Goal: Use online tool/utility: Utilize a website feature to perform a specific function

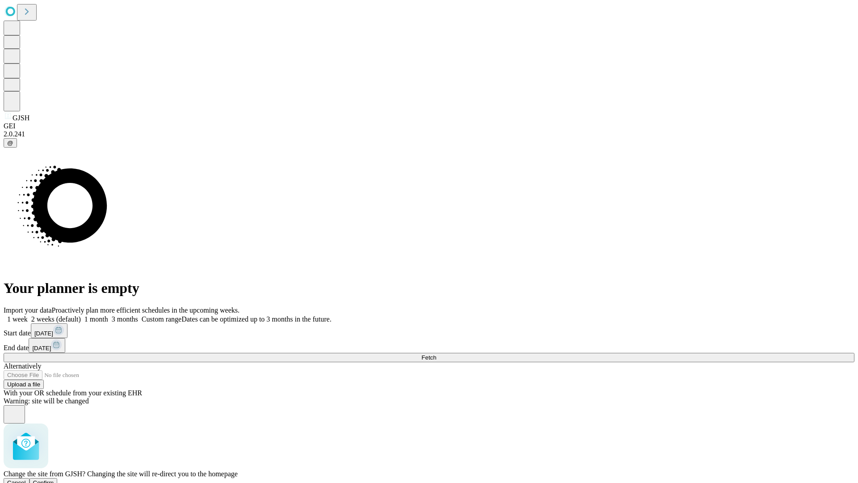
click at [54, 479] on span "Confirm" at bounding box center [43, 482] width 21 height 7
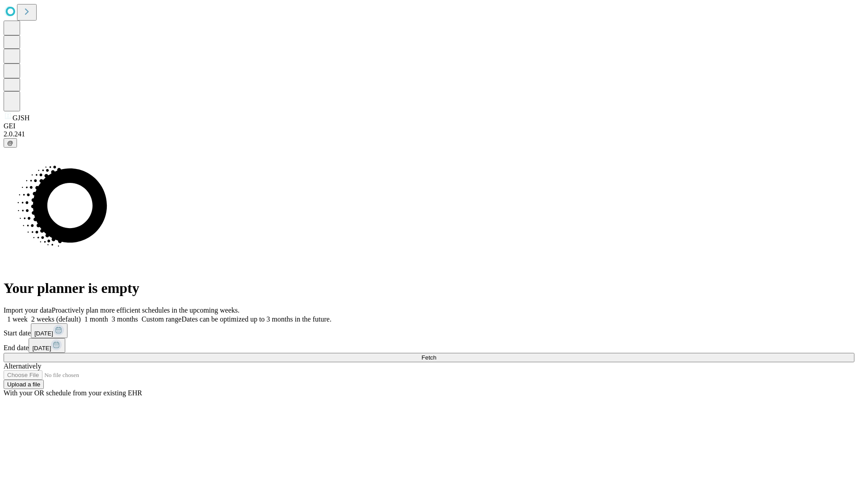
click at [28, 315] on label "1 week" at bounding box center [16, 319] width 24 height 8
click at [436, 354] on span "Fetch" at bounding box center [429, 357] width 15 height 7
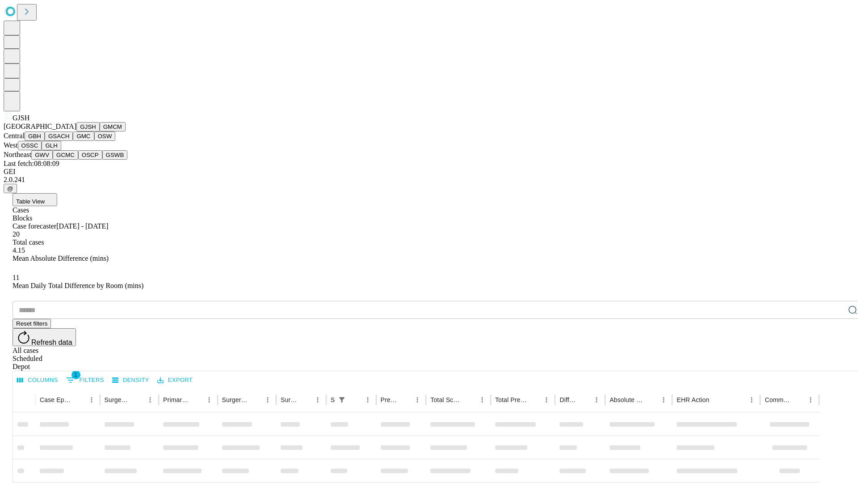
click at [100, 131] on button "GMCM" at bounding box center [113, 126] width 26 height 9
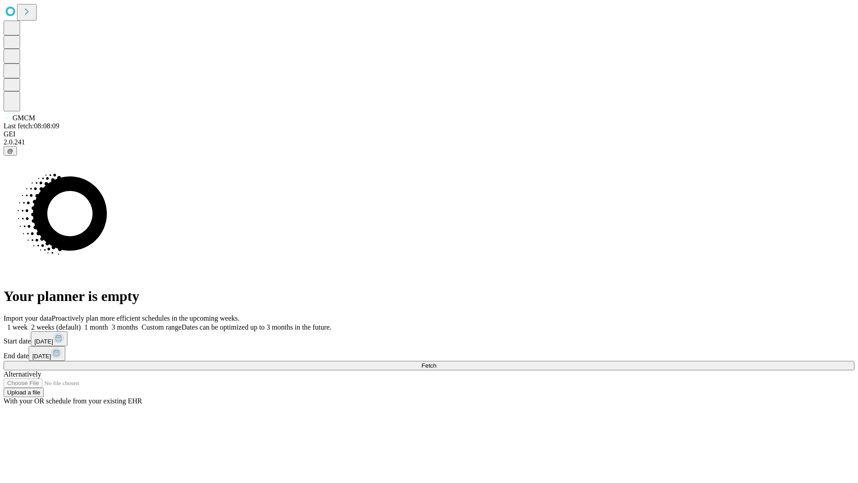
click at [28, 323] on label "1 week" at bounding box center [16, 327] width 24 height 8
click at [436, 362] on span "Fetch" at bounding box center [429, 365] width 15 height 7
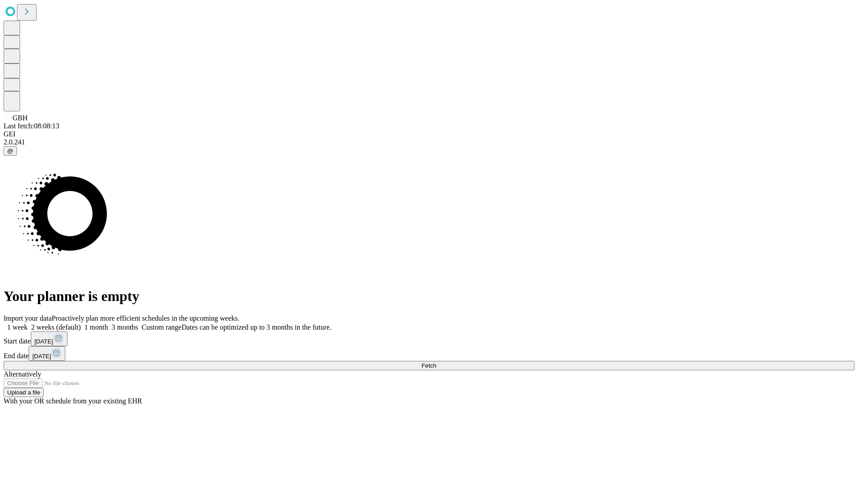
click at [28, 323] on label "1 week" at bounding box center [16, 327] width 24 height 8
click at [436, 362] on span "Fetch" at bounding box center [429, 365] width 15 height 7
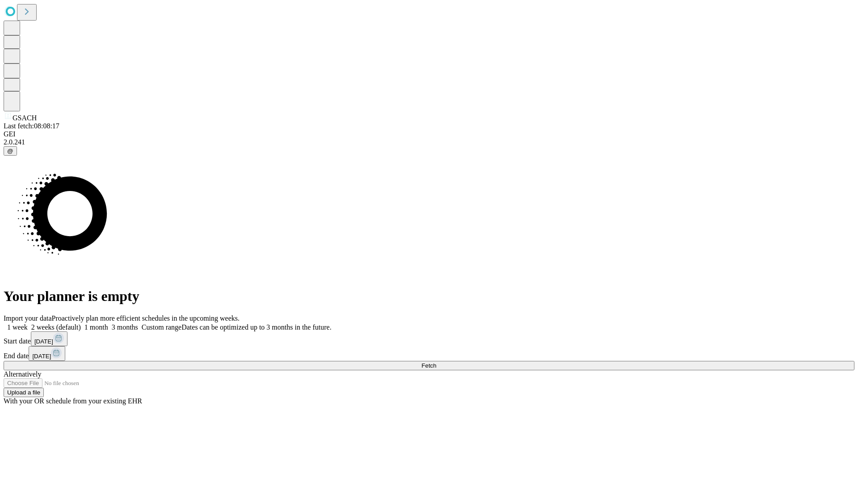
click at [436, 362] on span "Fetch" at bounding box center [429, 365] width 15 height 7
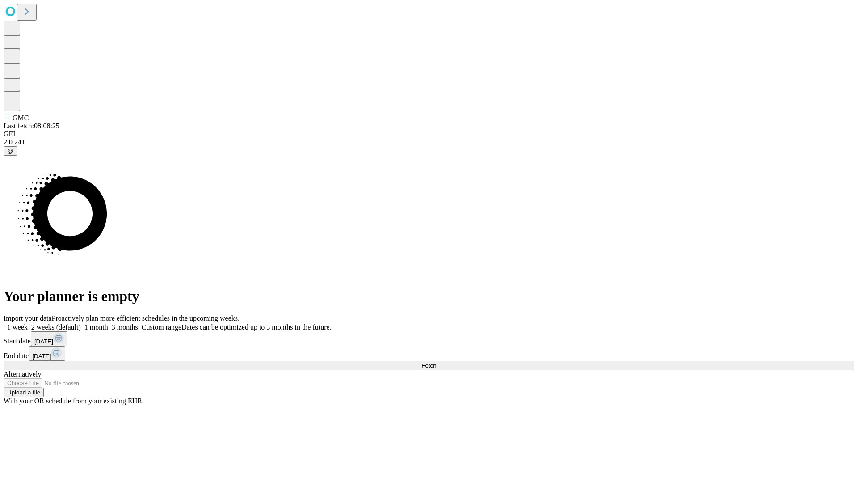
click at [28, 323] on label "1 week" at bounding box center [16, 327] width 24 height 8
click at [436, 362] on span "Fetch" at bounding box center [429, 365] width 15 height 7
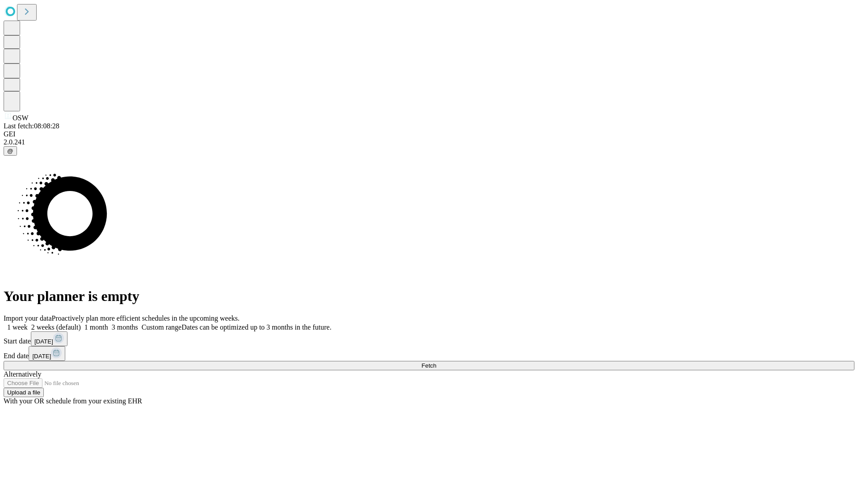
click at [28, 323] on label "1 week" at bounding box center [16, 327] width 24 height 8
click at [436, 362] on span "Fetch" at bounding box center [429, 365] width 15 height 7
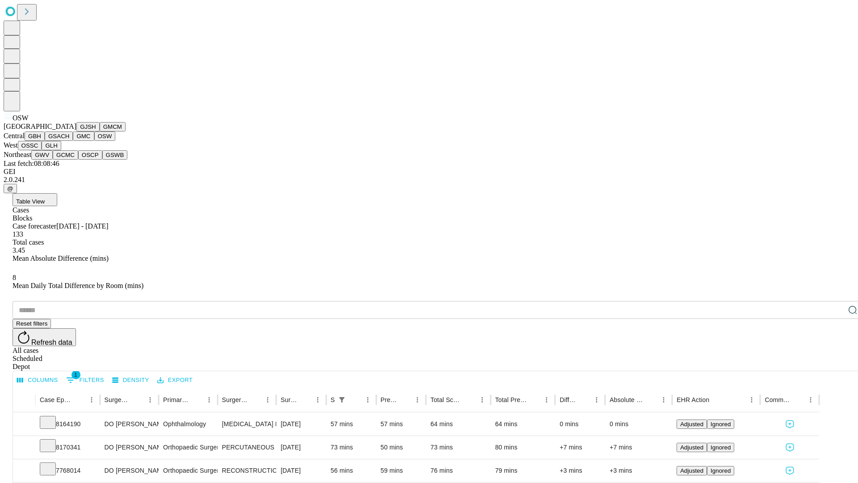
click at [42, 150] on button "OSSC" at bounding box center [30, 145] width 24 height 9
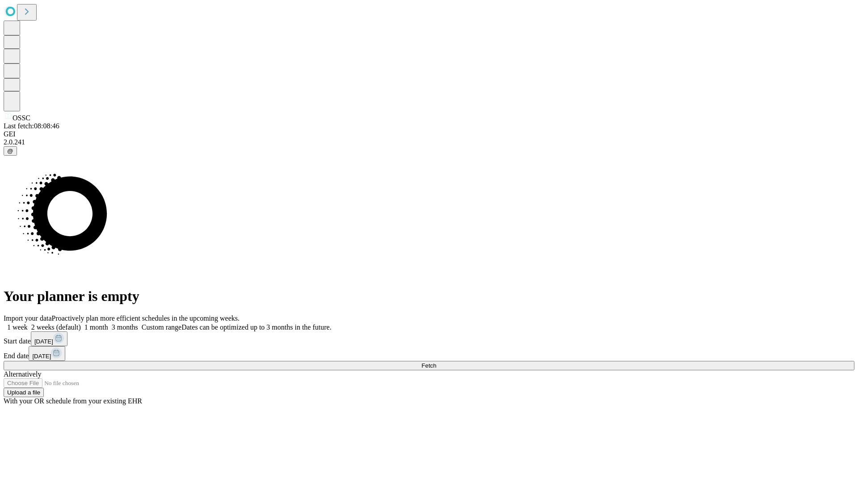
click at [28, 323] on label "1 week" at bounding box center [16, 327] width 24 height 8
click at [436, 362] on span "Fetch" at bounding box center [429, 365] width 15 height 7
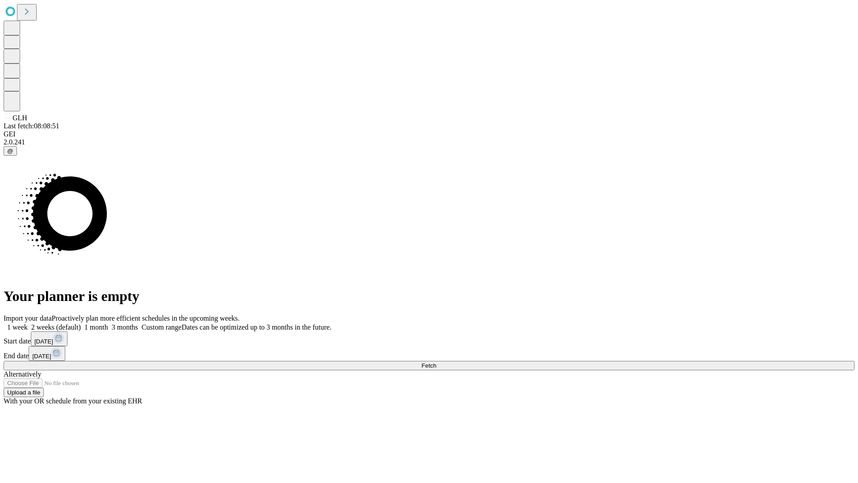
click at [28, 323] on label "1 week" at bounding box center [16, 327] width 24 height 8
click at [436, 362] on span "Fetch" at bounding box center [429, 365] width 15 height 7
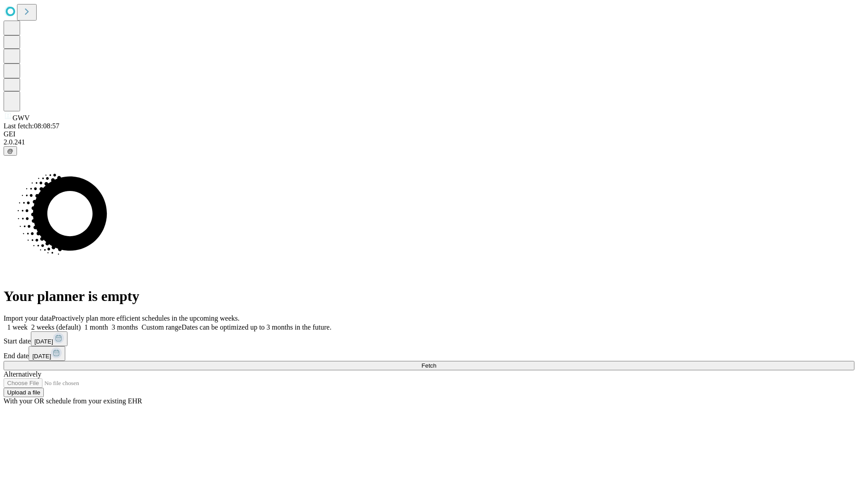
click at [436, 362] on span "Fetch" at bounding box center [429, 365] width 15 height 7
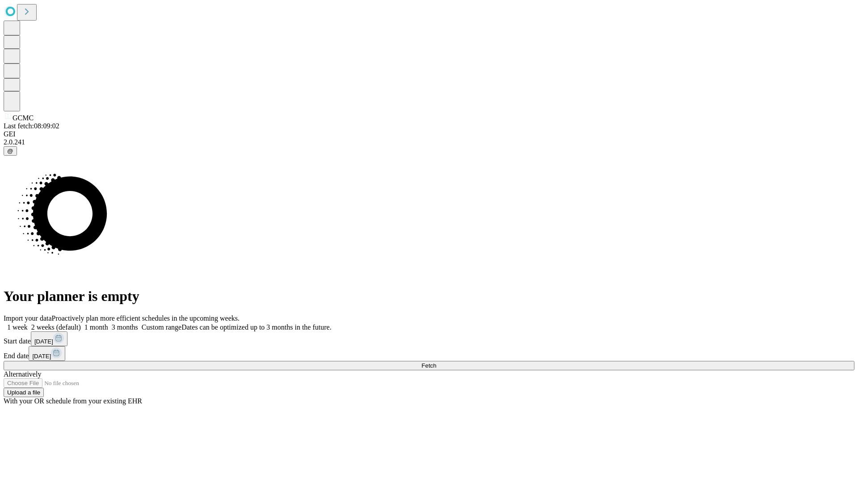
click at [28, 323] on label "1 week" at bounding box center [16, 327] width 24 height 8
click at [436, 362] on span "Fetch" at bounding box center [429, 365] width 15 height 7
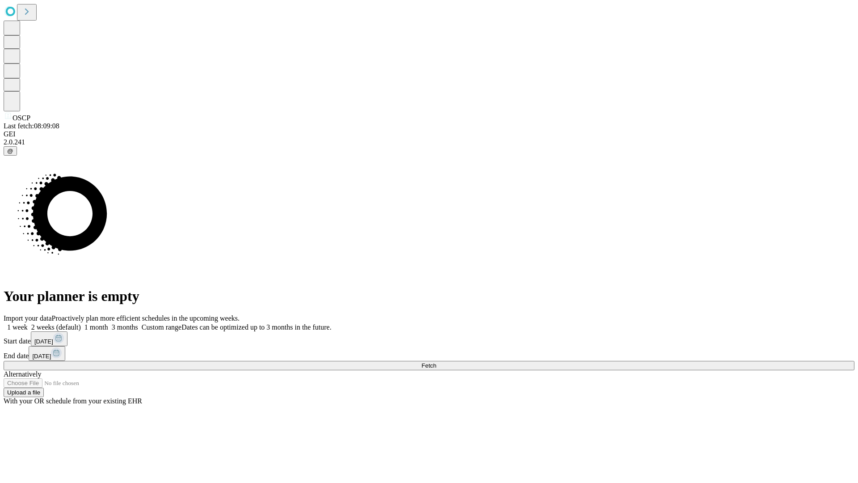
click at [28, 323] on label "1 week" at bounding box center [16, 327] width 24 height 8
click at [436, 362] on span "Fetch" at bounding box center [429, 365] width 15 height 7
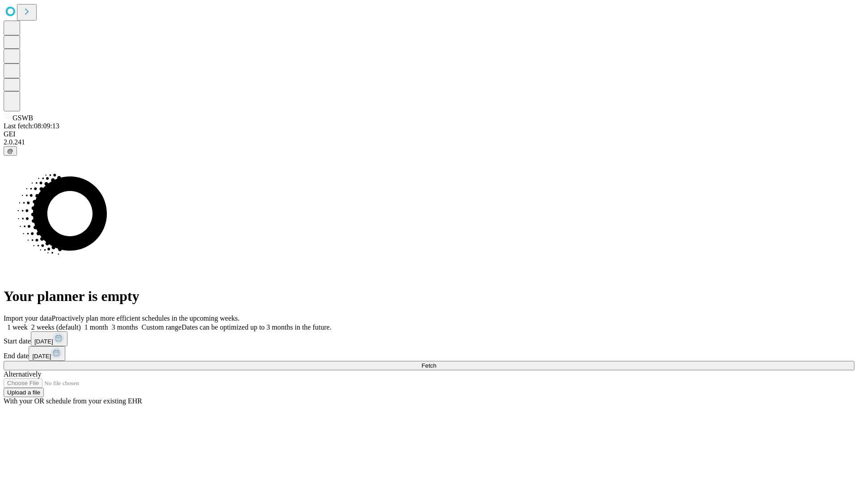
click at [28, 323] on label "1 week" at bounding box center [16, 327] width 24 height 8
click at [436, 362] on span "Fetch" at bounding box center [429, 365] width 15 height 7
